Goal: Task Accomplishment & Management: Manage account settings

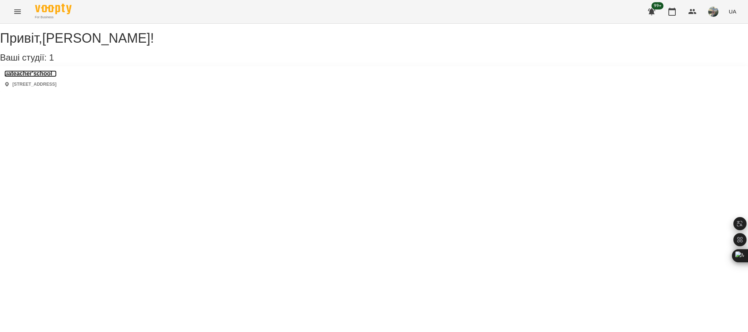
click at [23, 77] on h3 "uateacher'school" at bounding box center [30, 73] width 52 height 7
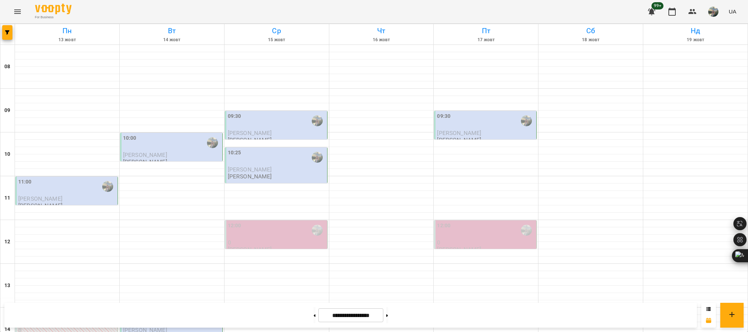
click at [55, 194] on div "11:00" at bounding box center [67, 186] width 98 height 17
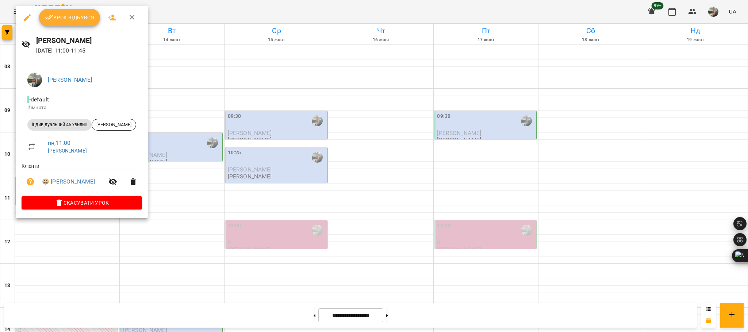
click at [71, 14] on span "Урок відбувся" at bounding box center [70, 17] width 50 height 9
